Goal: Check status: Check status

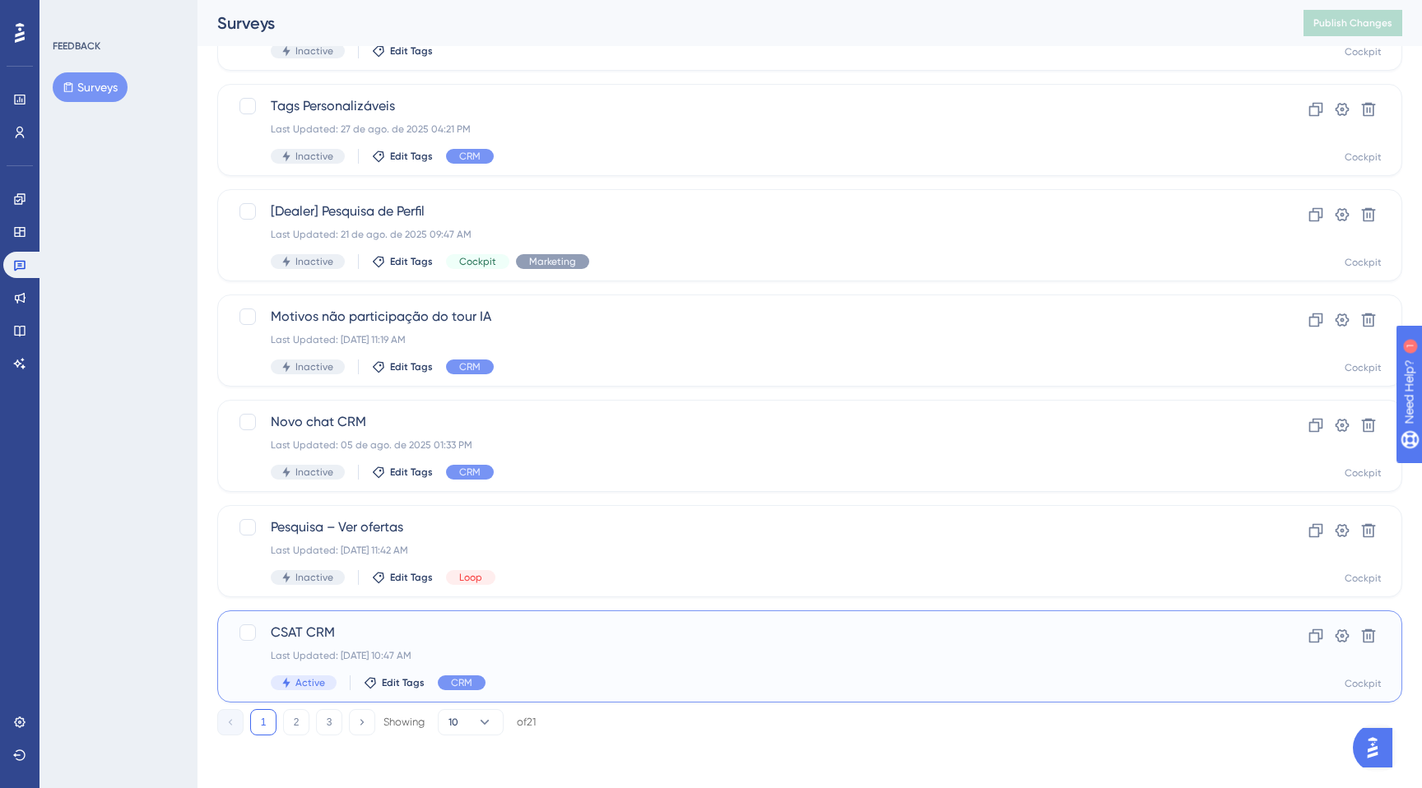
click at [597, 673] on div "CSAT CRM Last Updated: 30 de set. de 2025 10:47 AM Active Edit Tags CRM" at bounding box center [744, 656] width 946 height 67
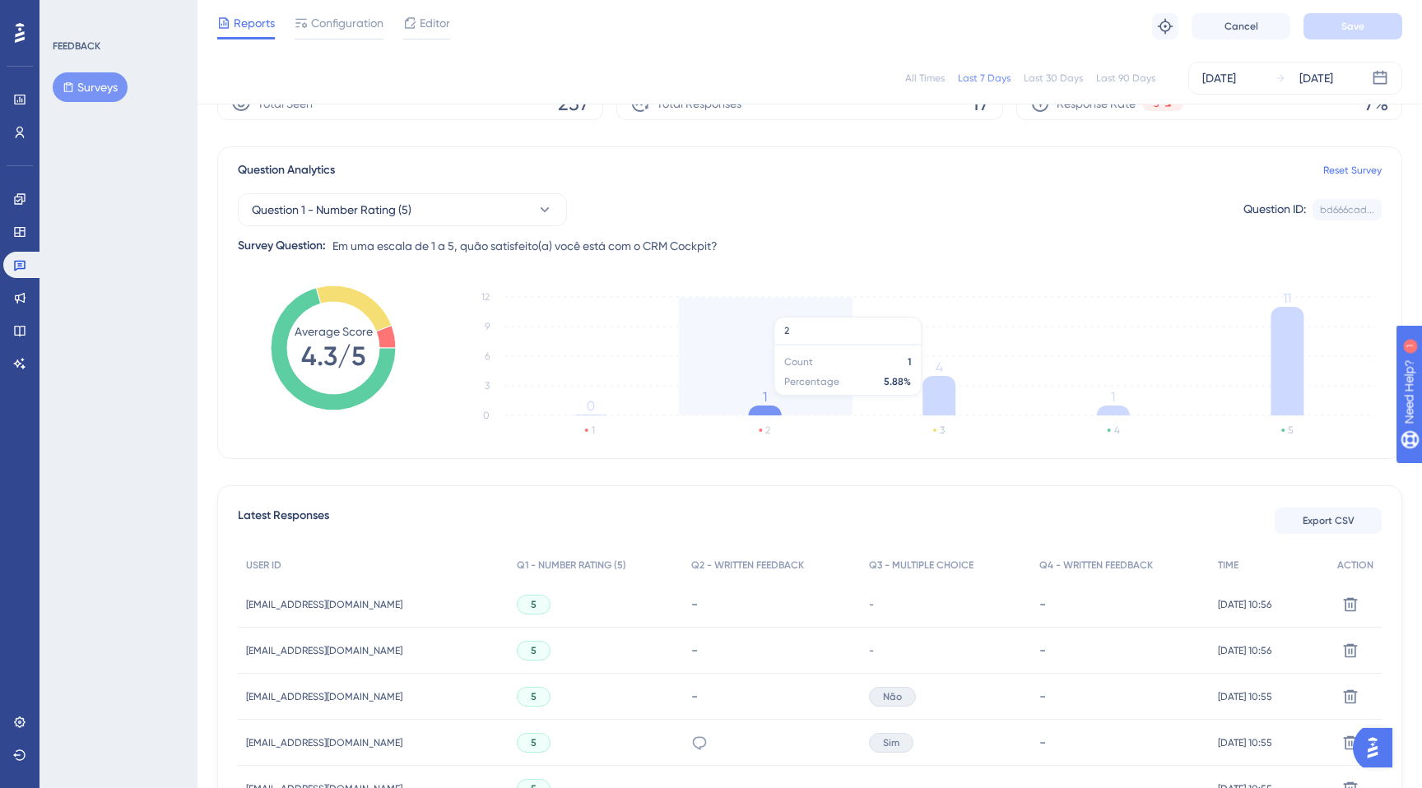
scroll to position [81, 0]
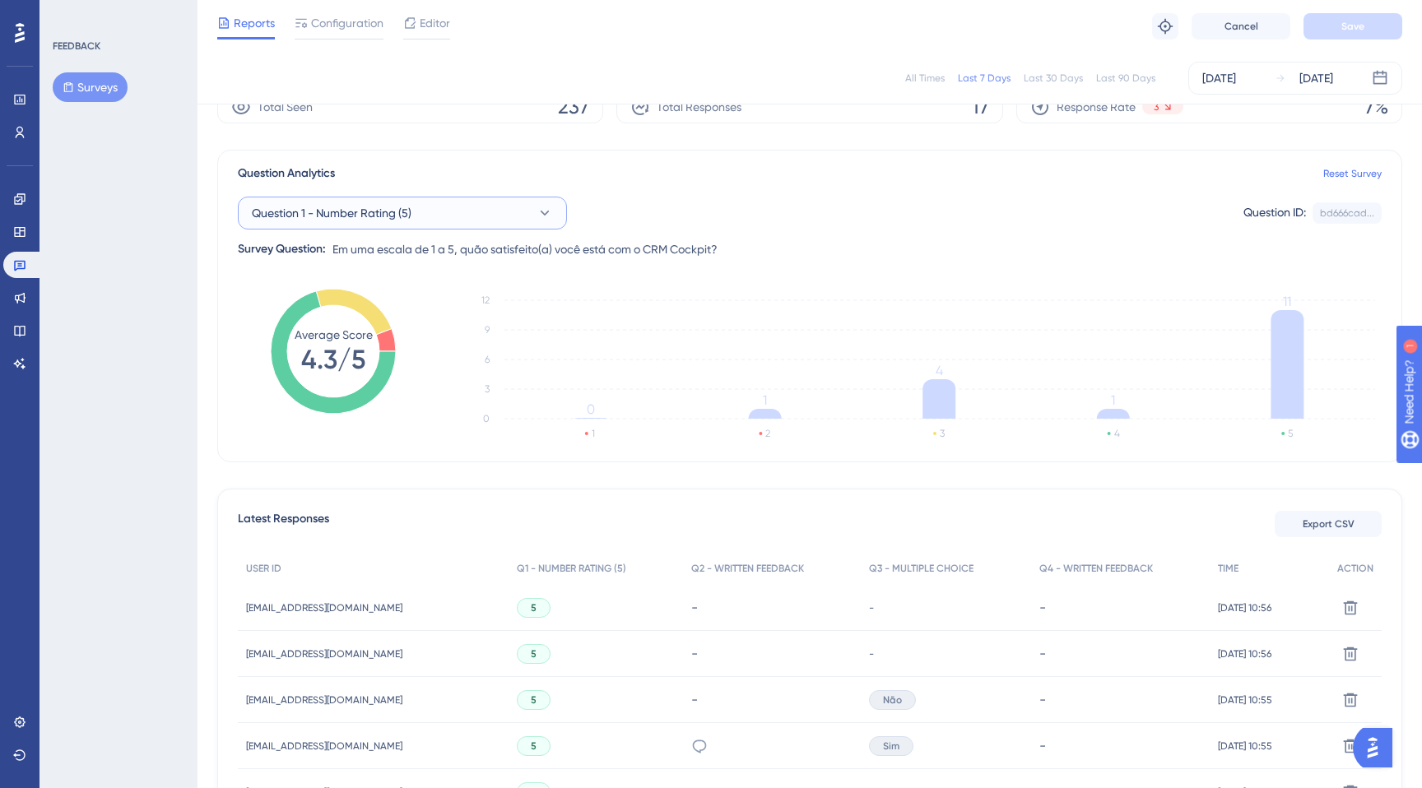
click at [523, 224] on button "Question 1 - Number Rating (5)" at bounding box center [402, 213] width 329 height 33
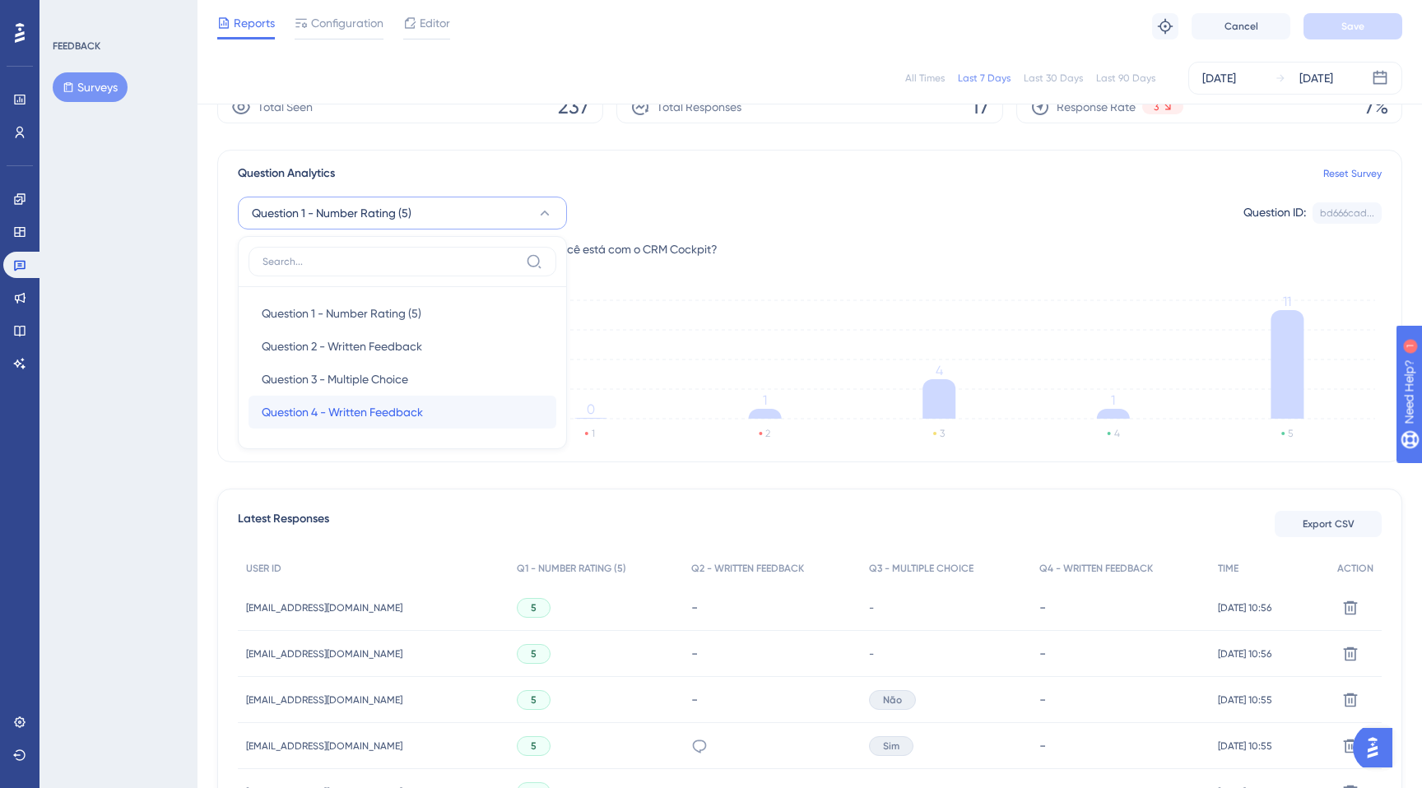
click at [348, 410] on span "Question 4 - Written Feedback" at bounding box center [342, 412] width 161 height 20
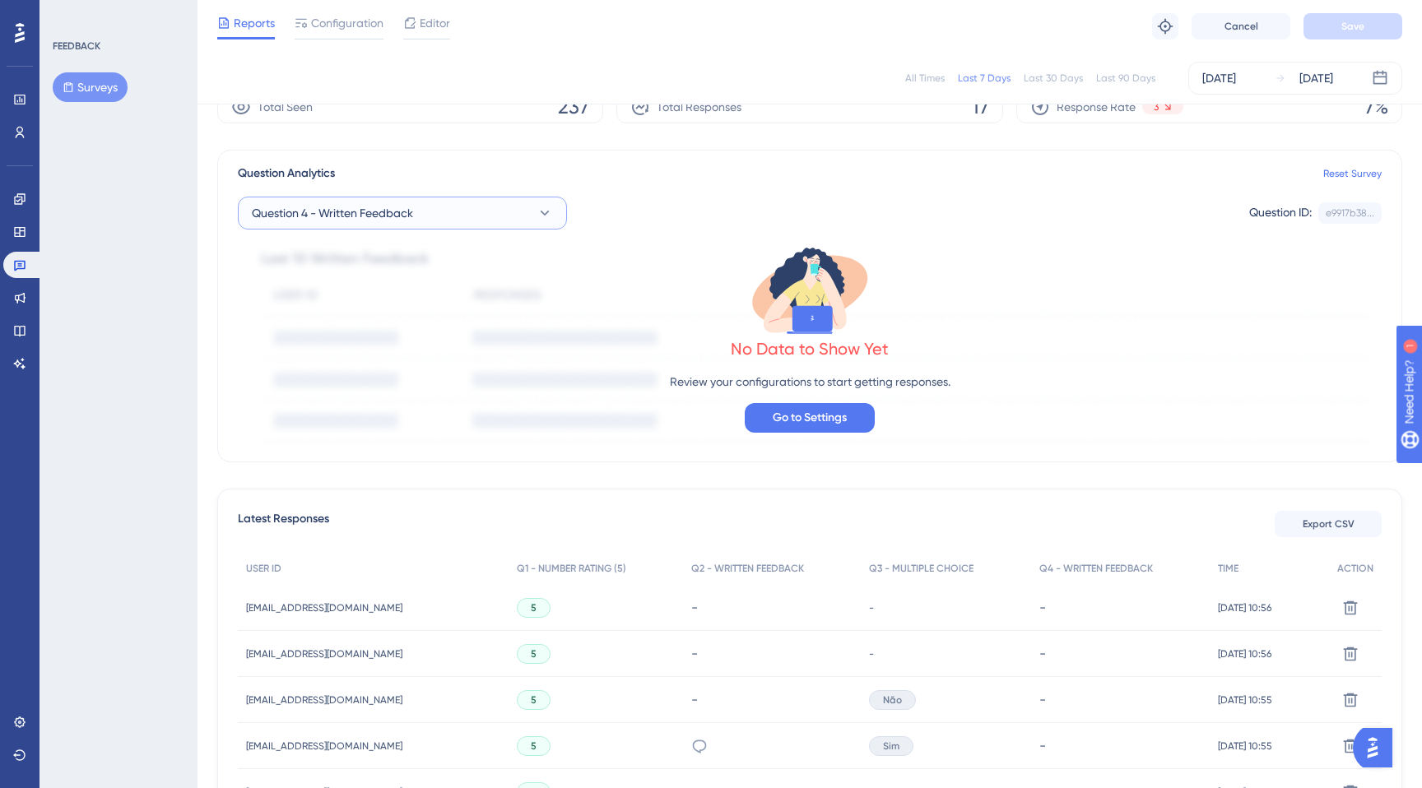
click at [455, 218] on button "Question 4 - Written Feedback" at bounding box center [402, 213] width 329 height 33
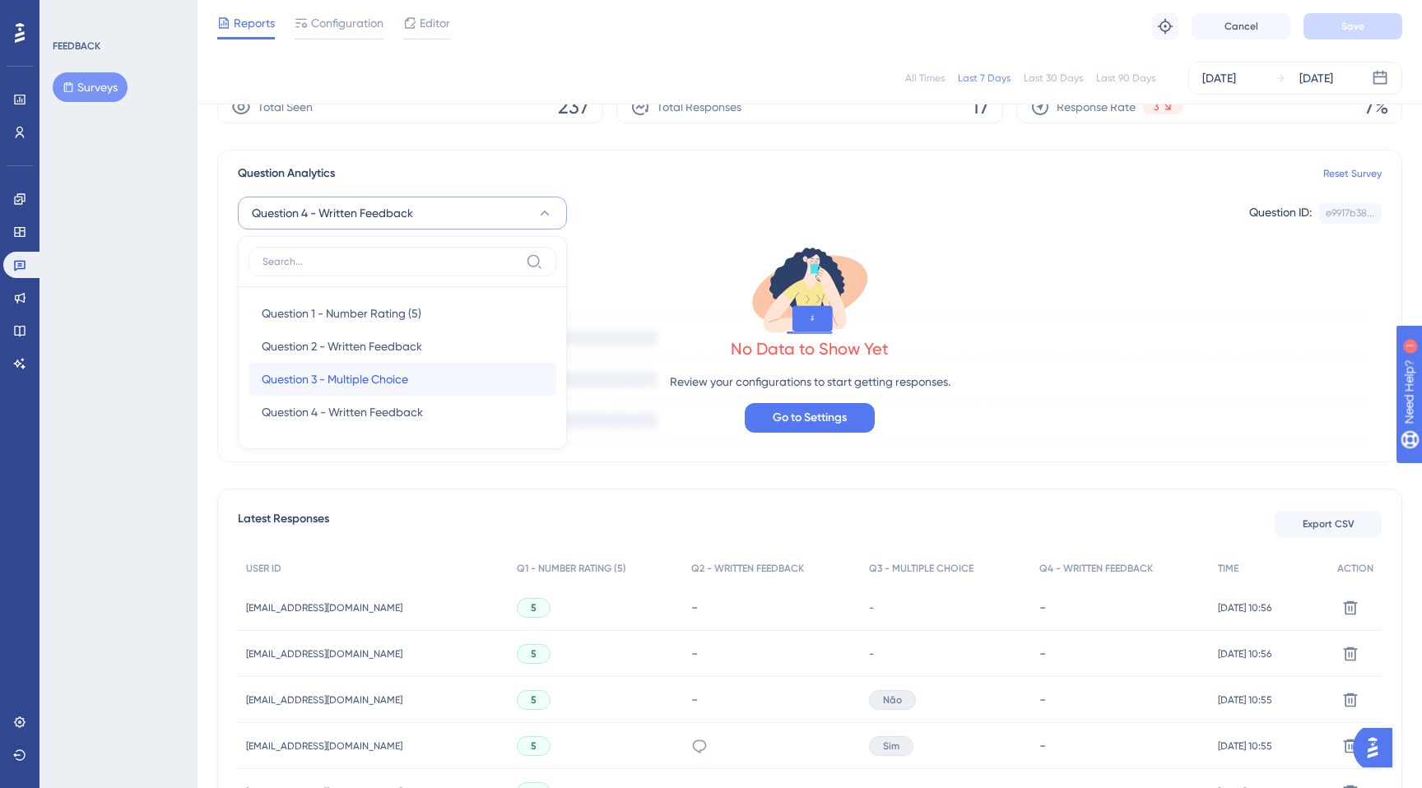
click at [331, 368] on div "Question 3 - Multiple Choice Question 3 - Multiple Choice" at bounding box center [402, 379] width 281 height 33
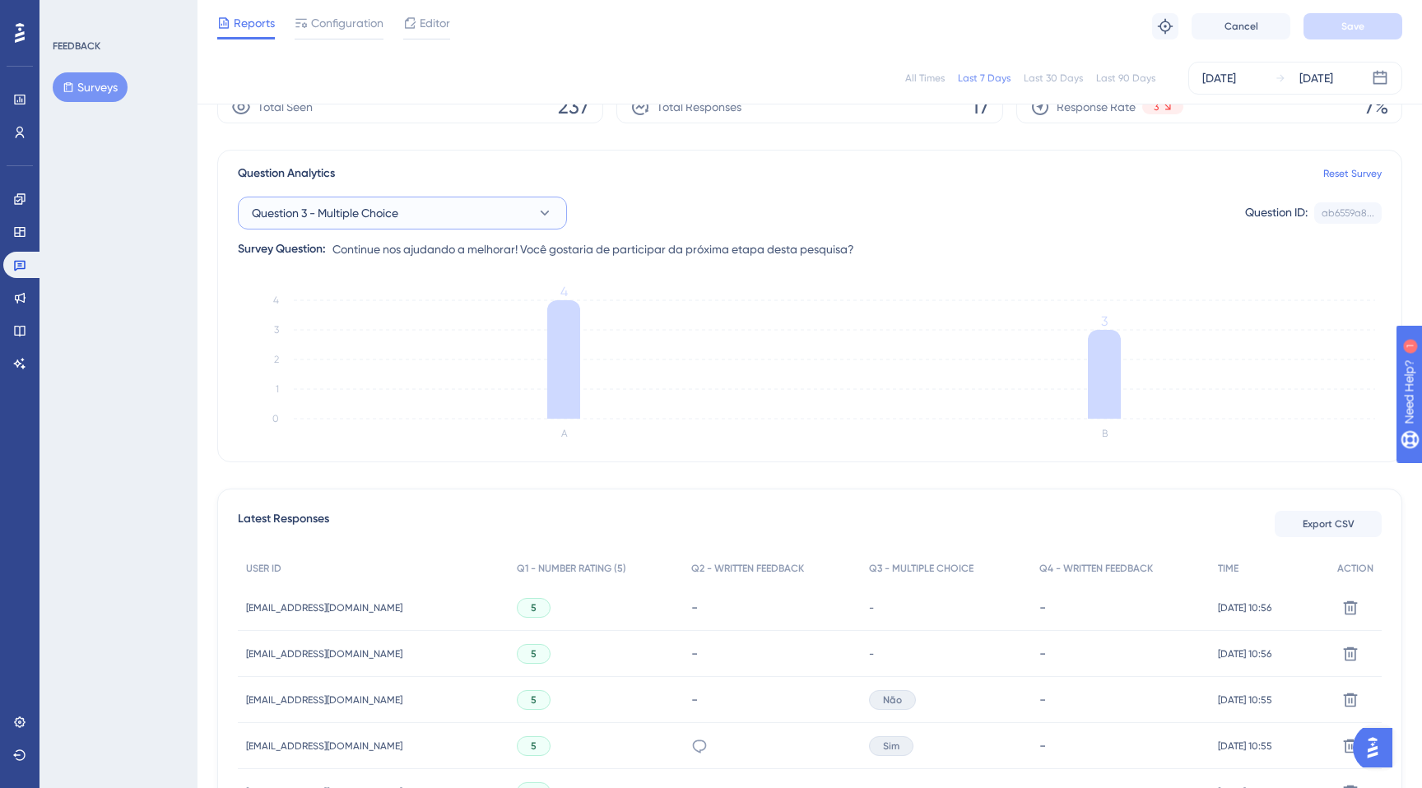
click at [395, 214] on span "Question 3 - Multiple Choice" at bounding box center [325, 213] width 146 height 20
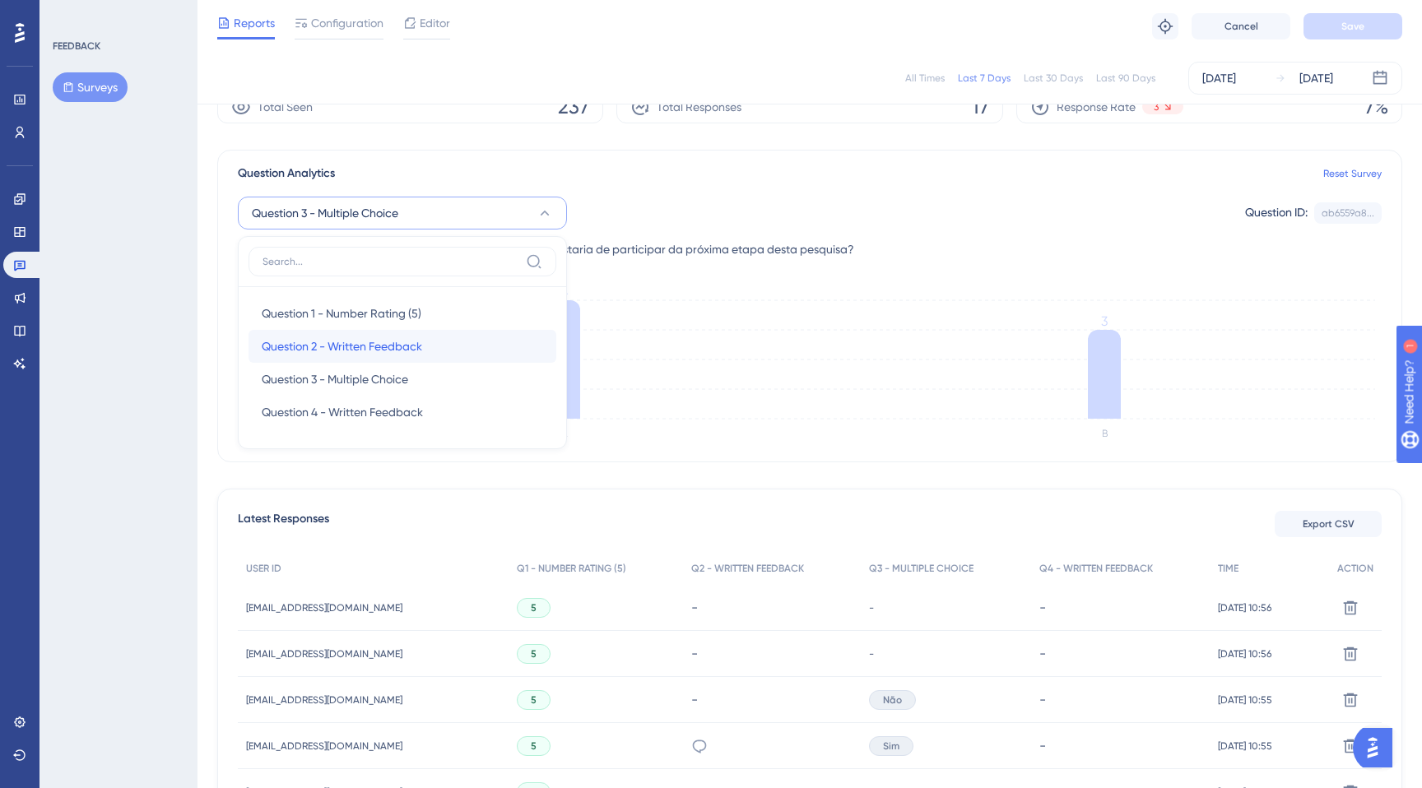
click at [357, 346] on span "Question 2 - Written Feedback" at bounding box center [342, 347] width 160 height 20
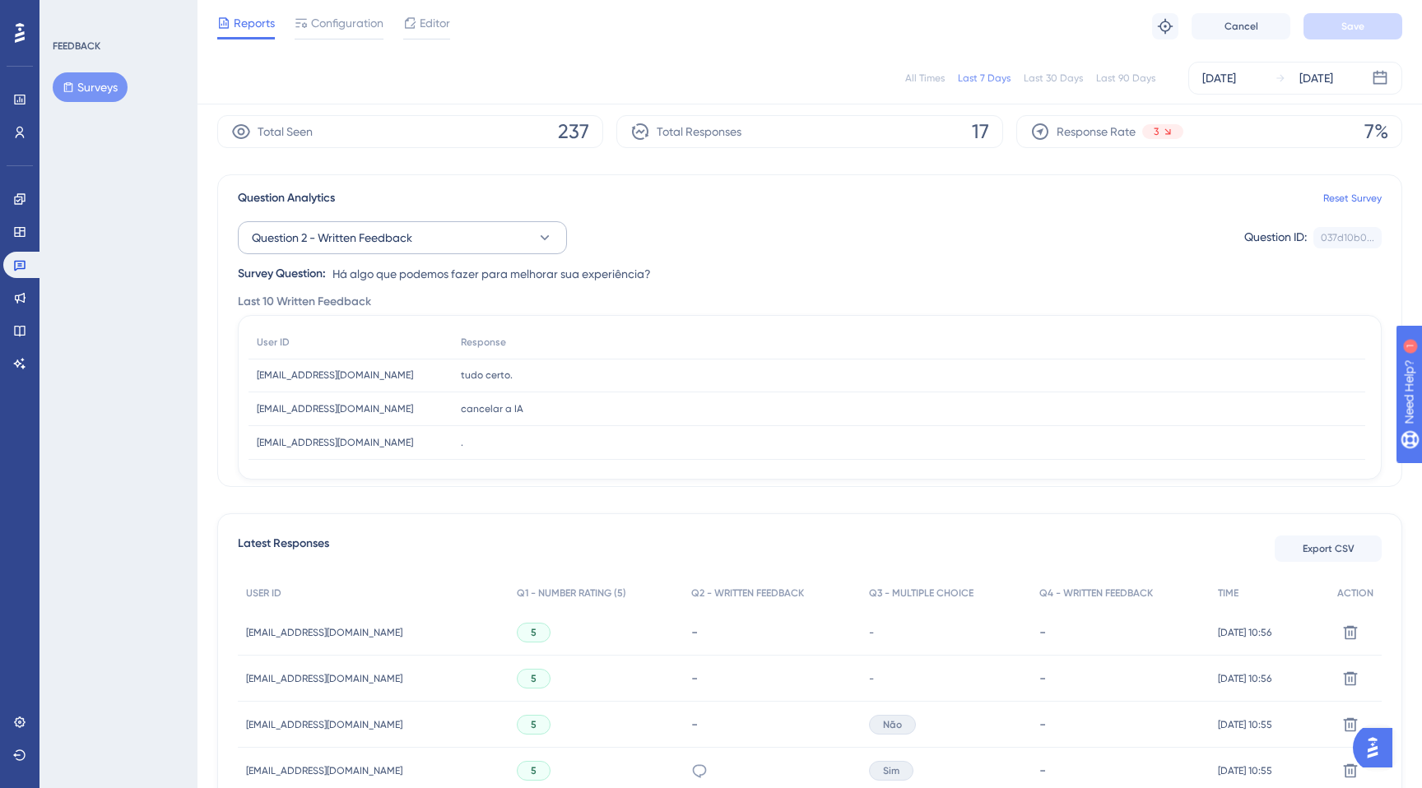
scroll to position [0, 0]
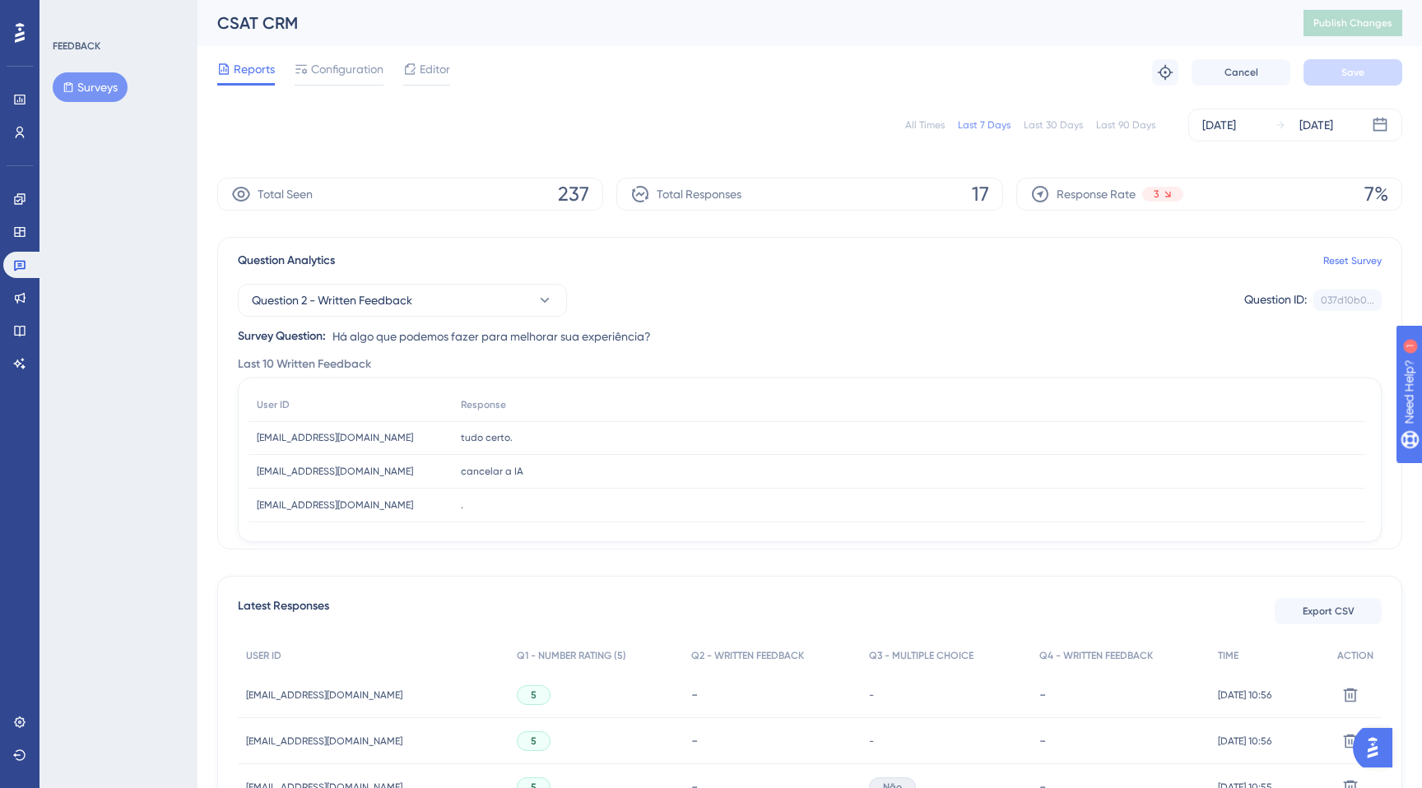
click at [86, 84] on button "Surveys" at bounding box center [90, 87] width 75 height 30
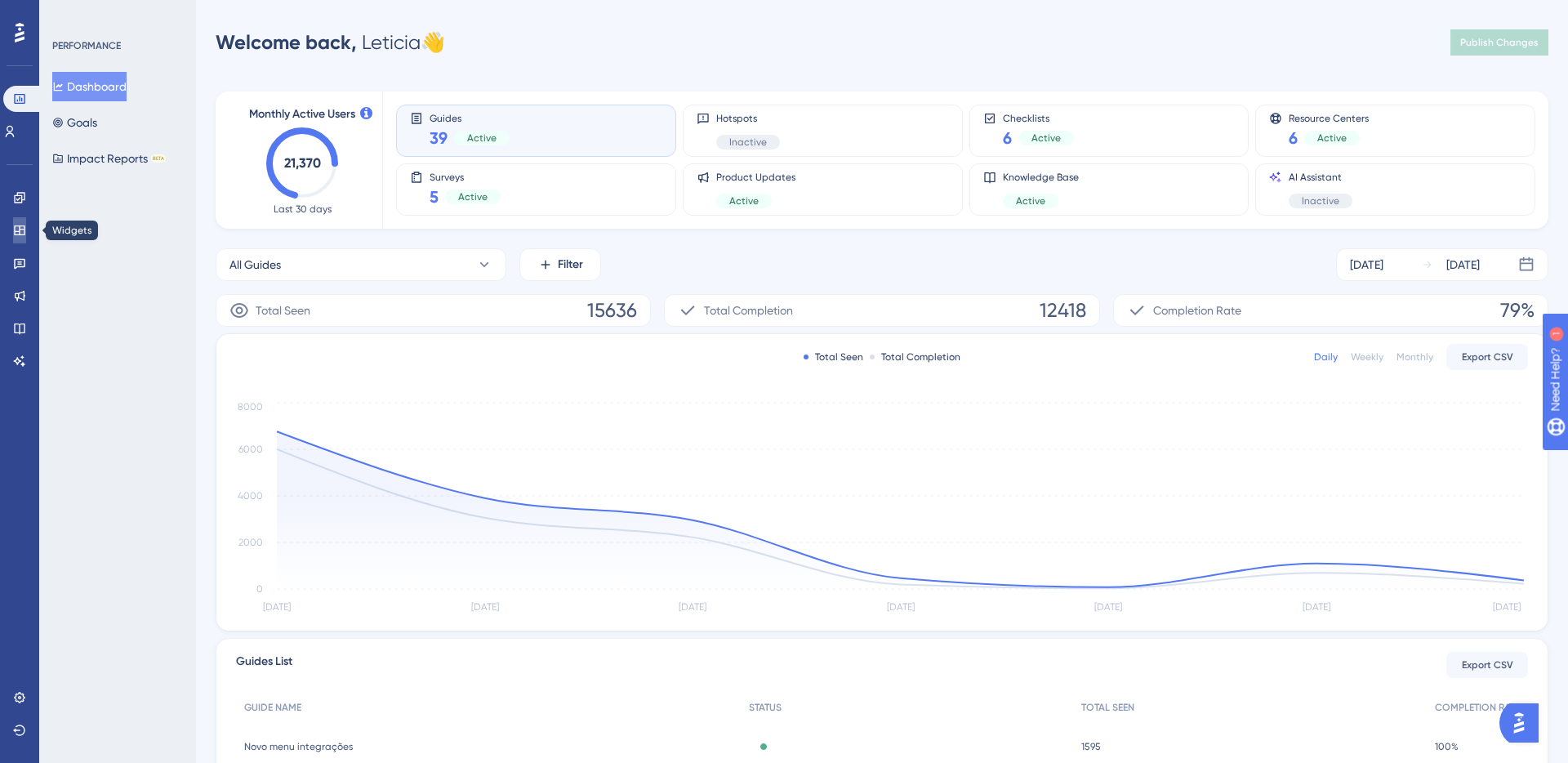
click at [17, 236] on icon at bounding box center [19, 229] width 13 height 13
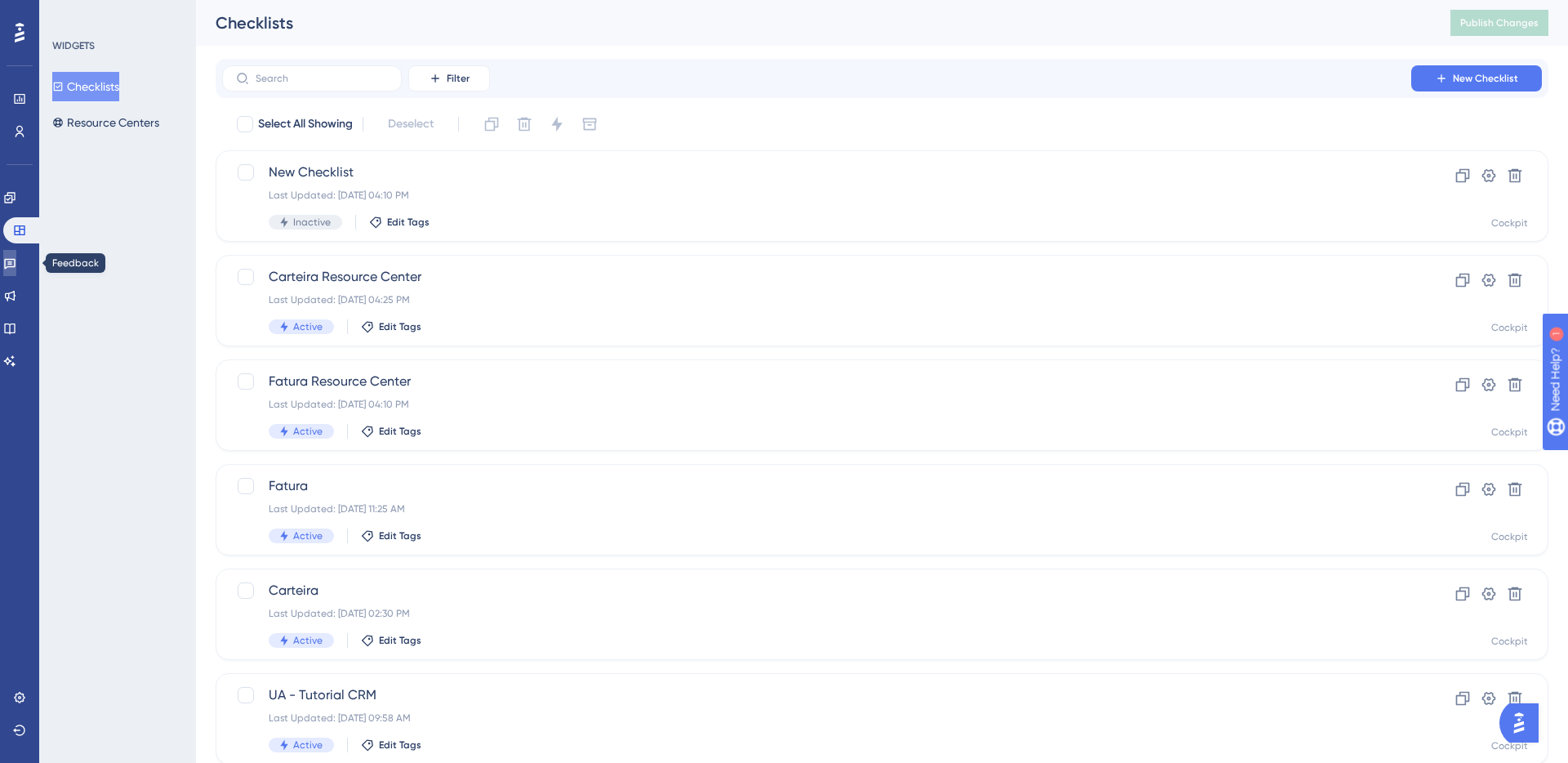
click at [16, 265] on icon at bounding box center [9, 262] width 13 height 13
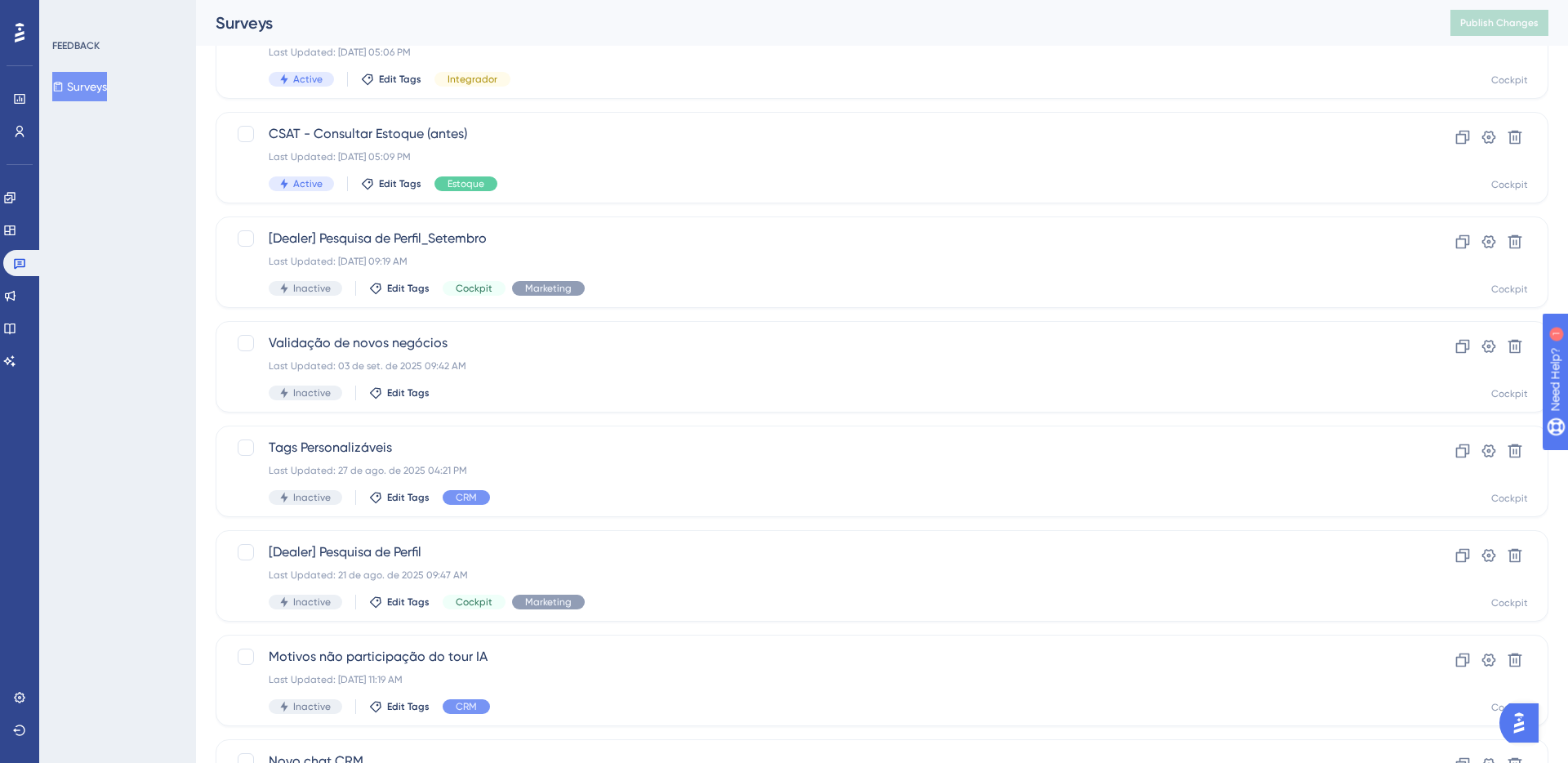
scroll to position [505, 0]
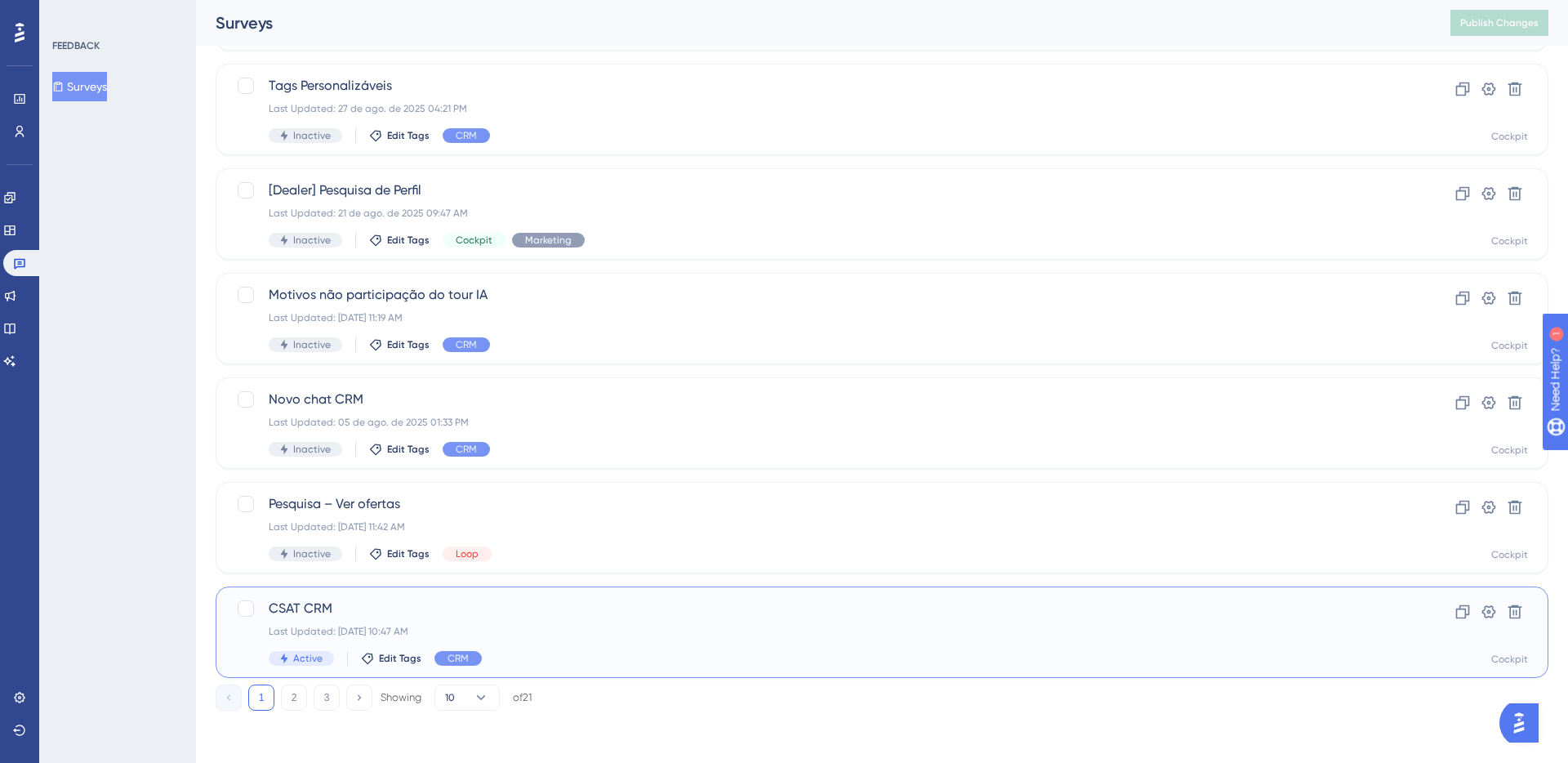
click at [628, 636] on div "Last Updated: [DATE] 10:47 AM" at bounding box center [817, 631] width 1096 height 13
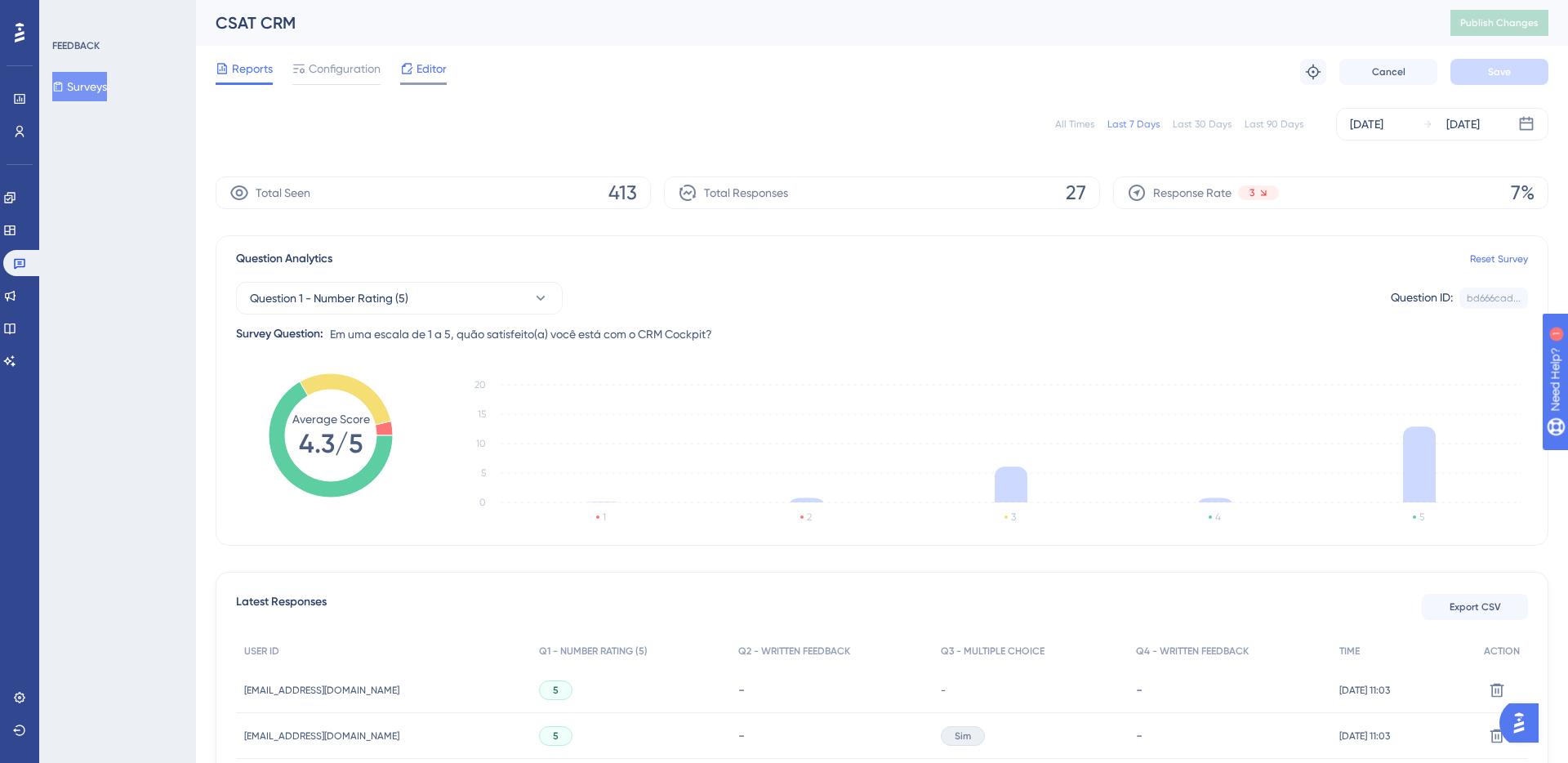
click at [423, 59] on span "Editor" at bounding box center [432, 68] width 30 height 20
